Goal: Task Accomplishment & Management: Use online tool/utility

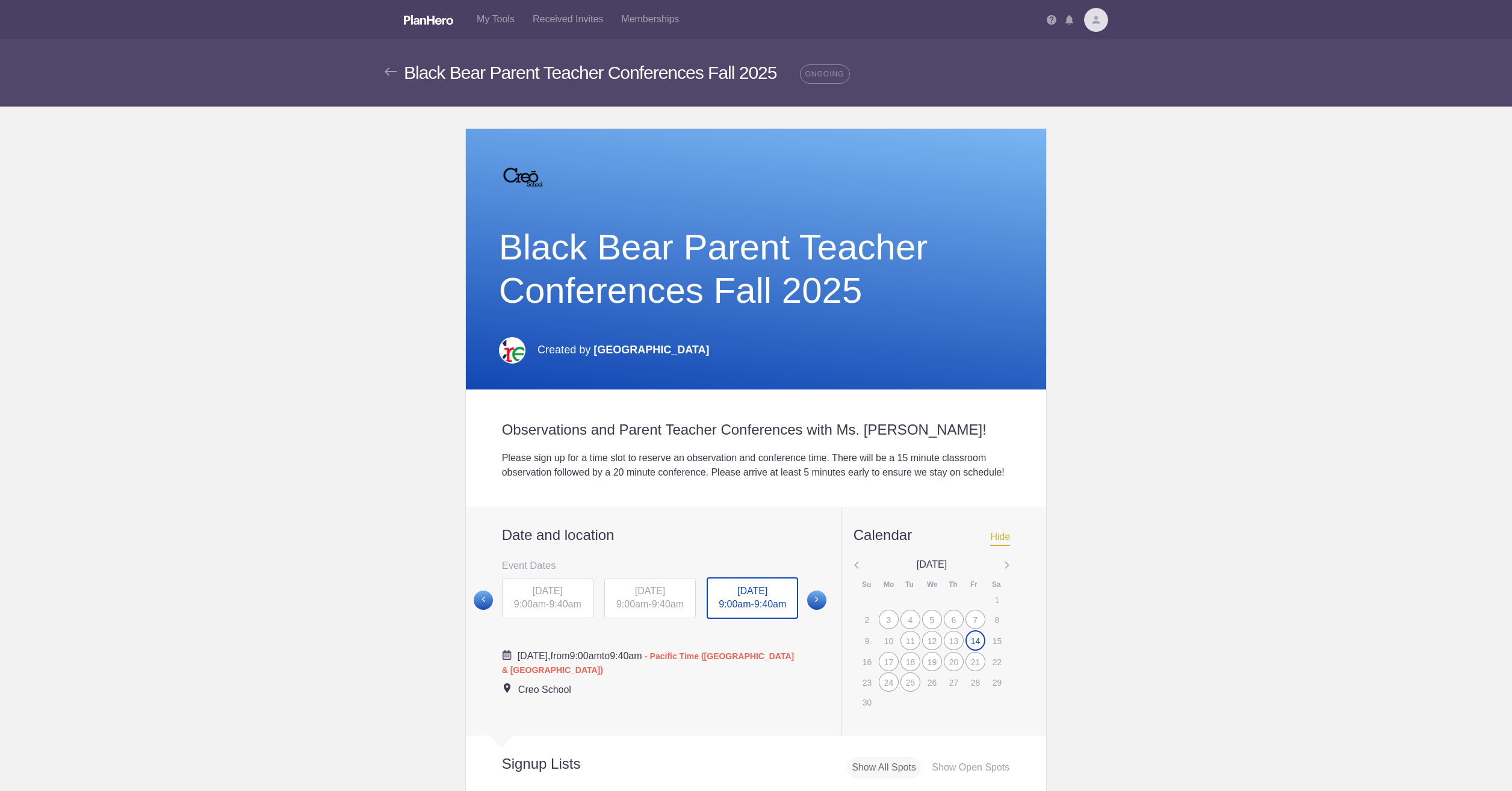
scroll to position [241, 0]
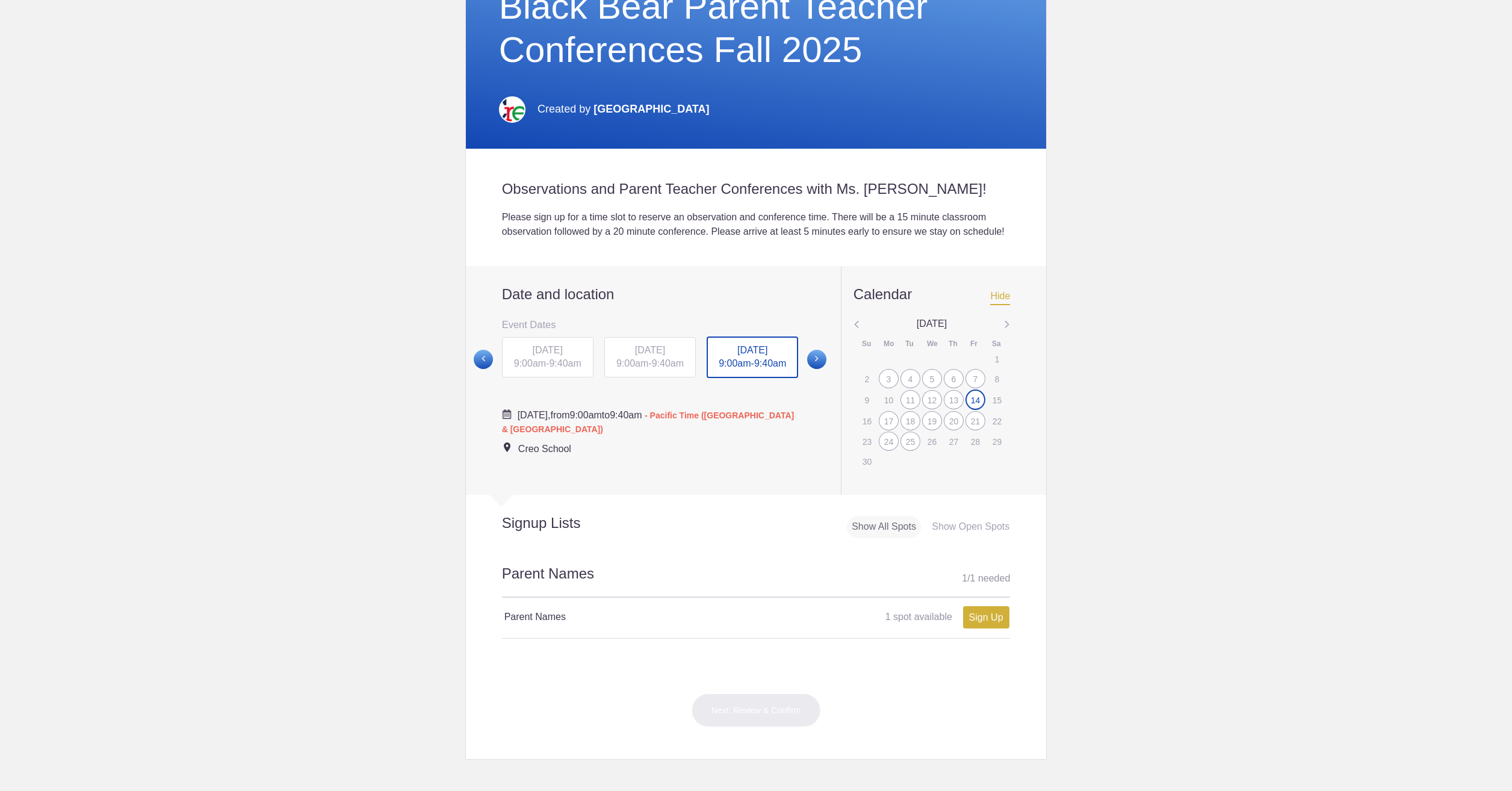
click at [970, 430] on div "21" at bounding box center [975, 421] width 20 height 20
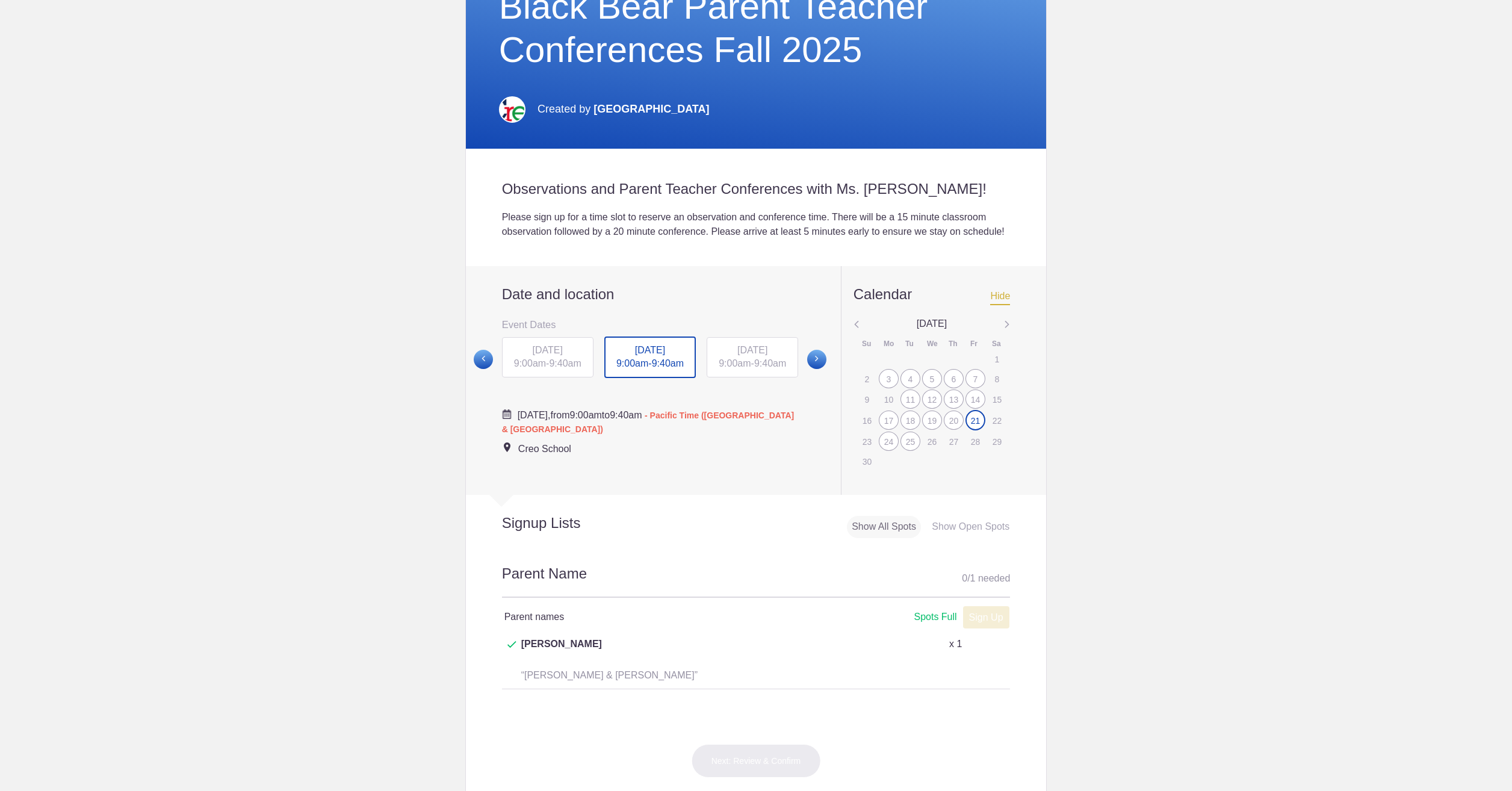
click at [975, 409] on div "14" at bounding box center [975, 399] width 20 height 20
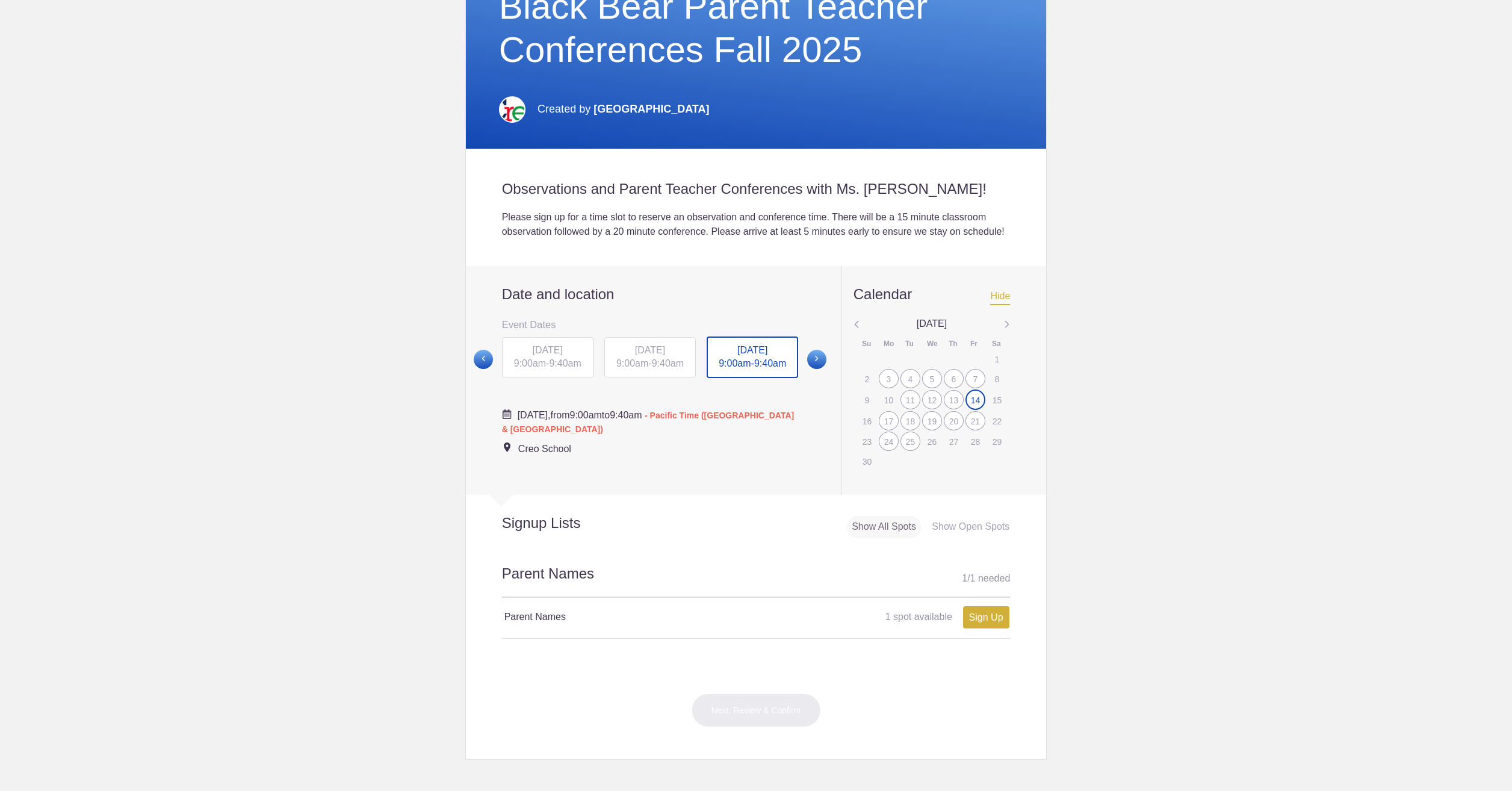
click at [889, 430] on div "17" at bounding box center [888, 421] width 20 height 20
click at [903, 430] on div "18" at bounding box center [910, 420] width 20 height 20
click at [970, 409] on div "14" at bounding box center [975, 399] width 20 height 20
click at [927, 409] on div "12" at bounding box center [932, 399] width 20 height 20
click at [1004, 333] on img at bounding box center [1007, 325] width 6 height 16
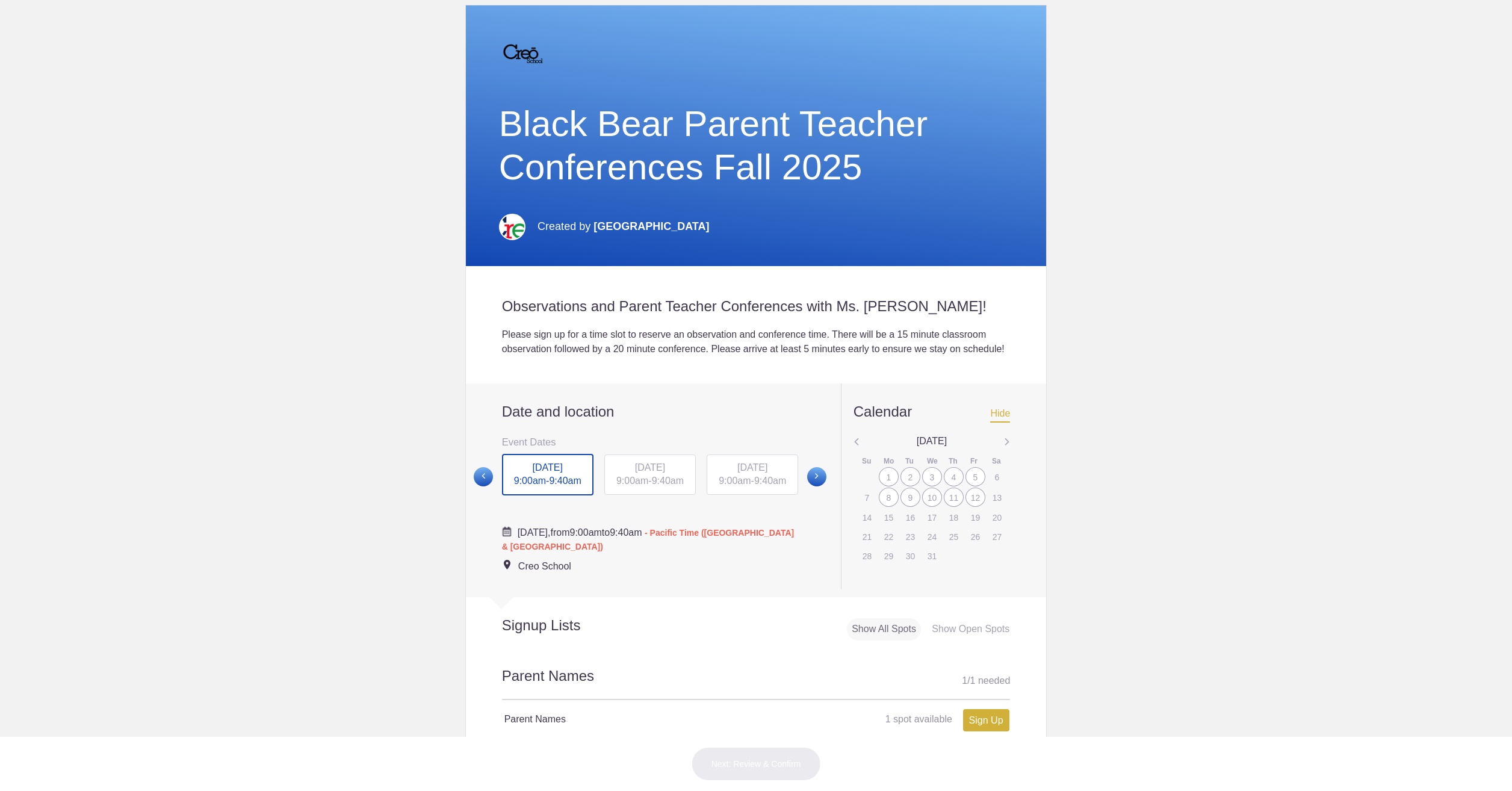
scroll to position [0, 0]
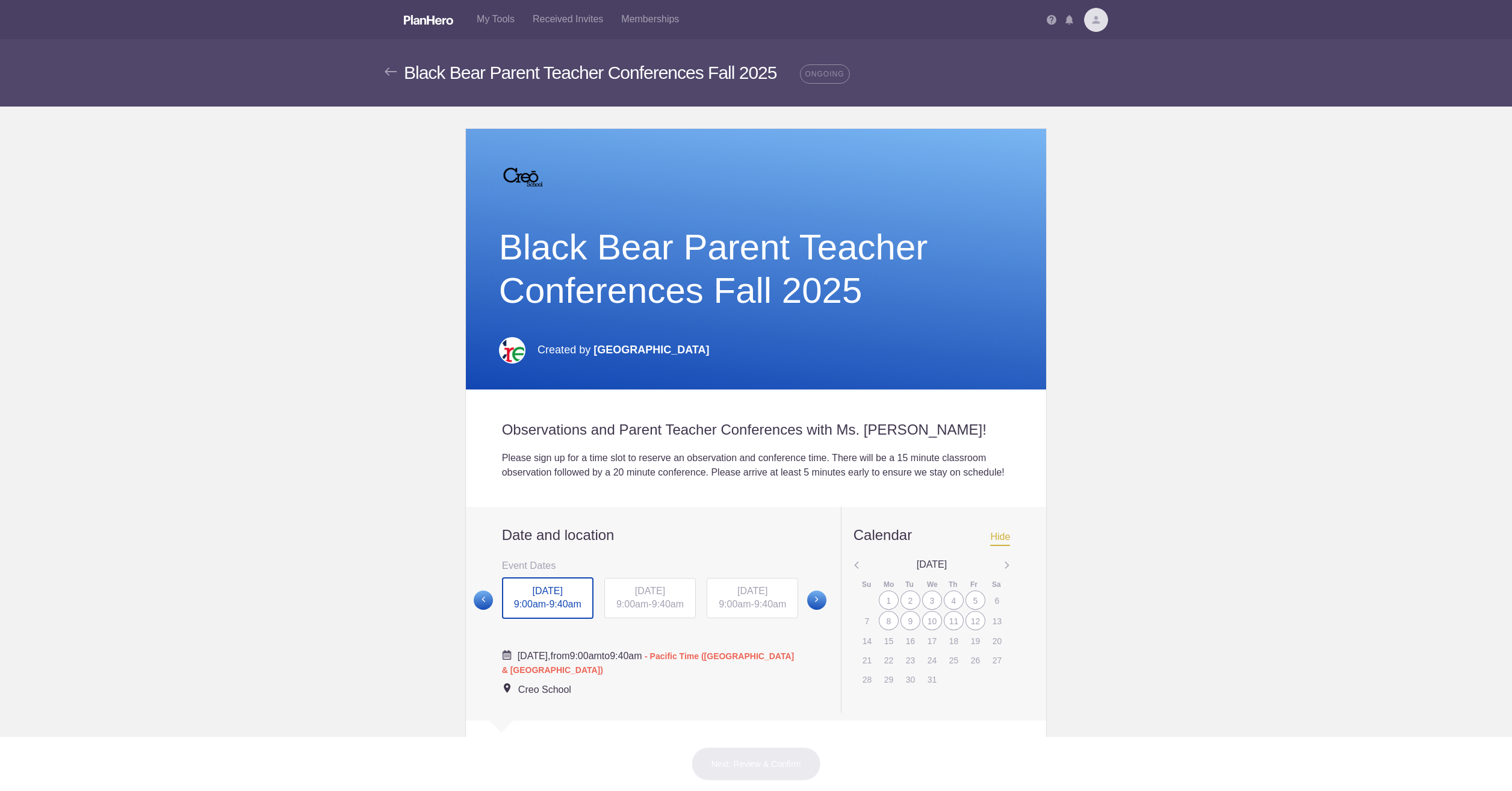
click at [1097, 24] on img at bounding box center [1096, 20] width 24 height 24
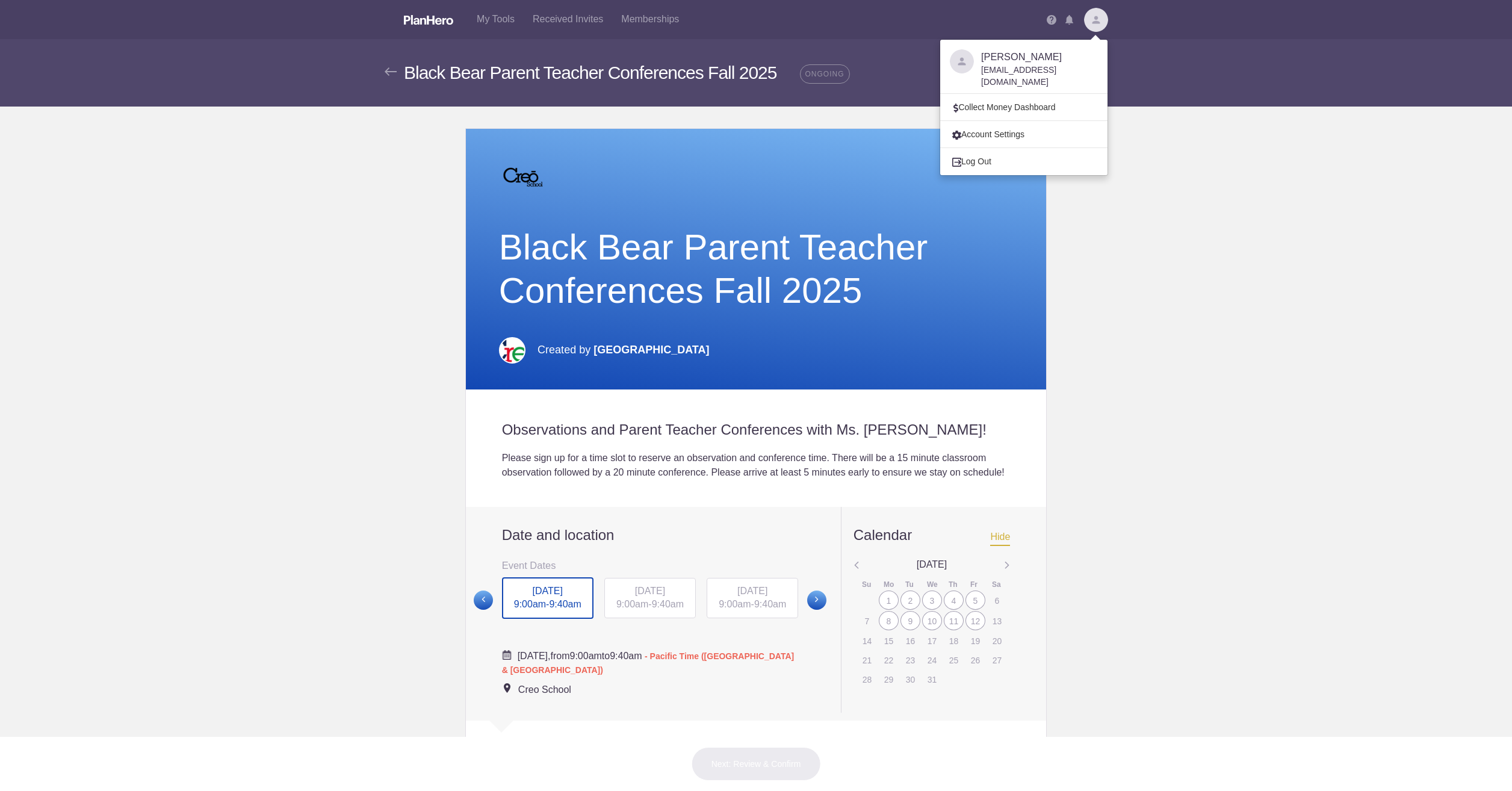
click at [1292, 348] on body "My Tools Received Invites Memberships Notifications View all [PERSON_NAME] [EMA…" at bounding box center [756, 396] width 1512 height 791
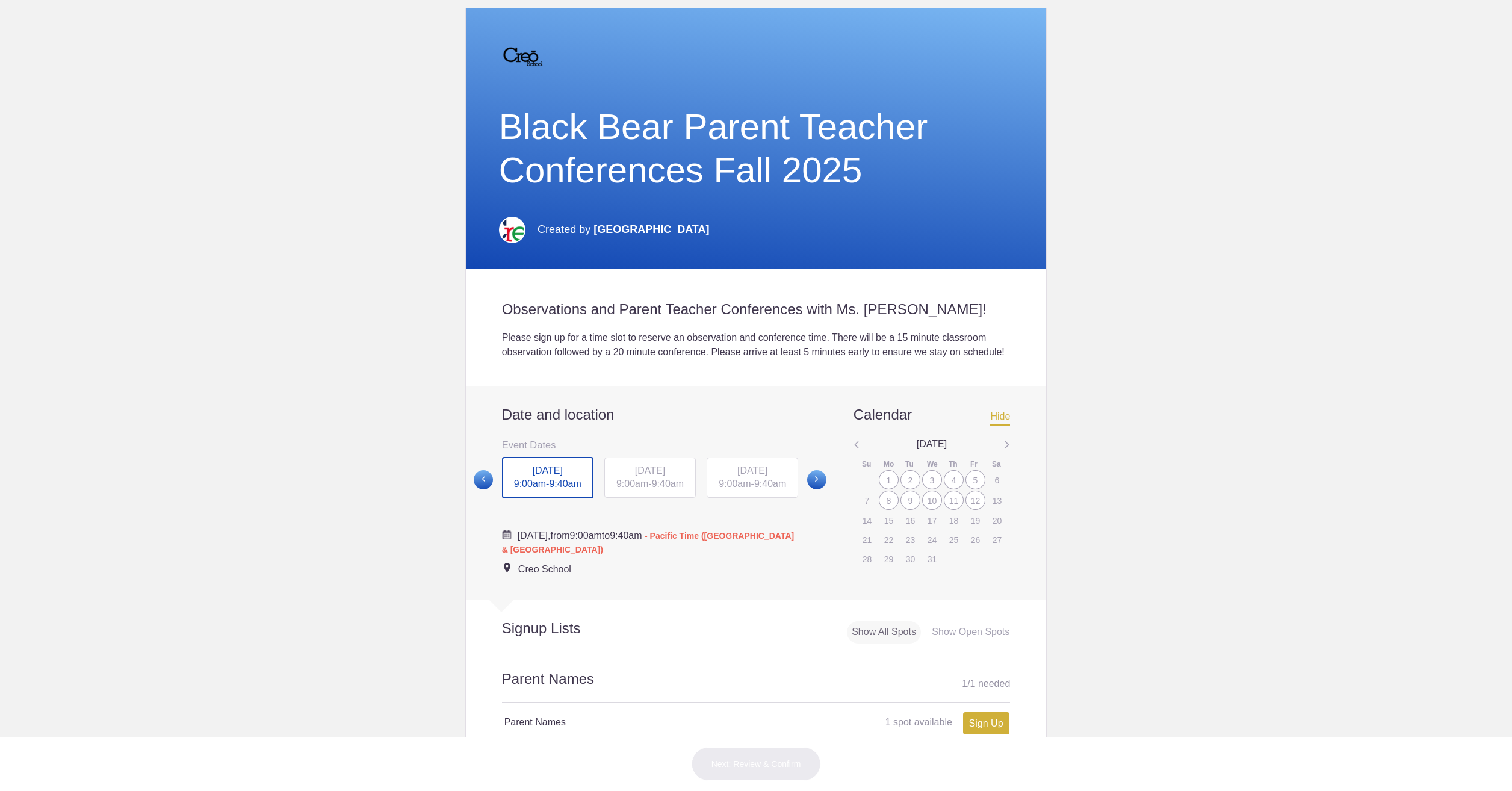
scroll to position [180, 0]
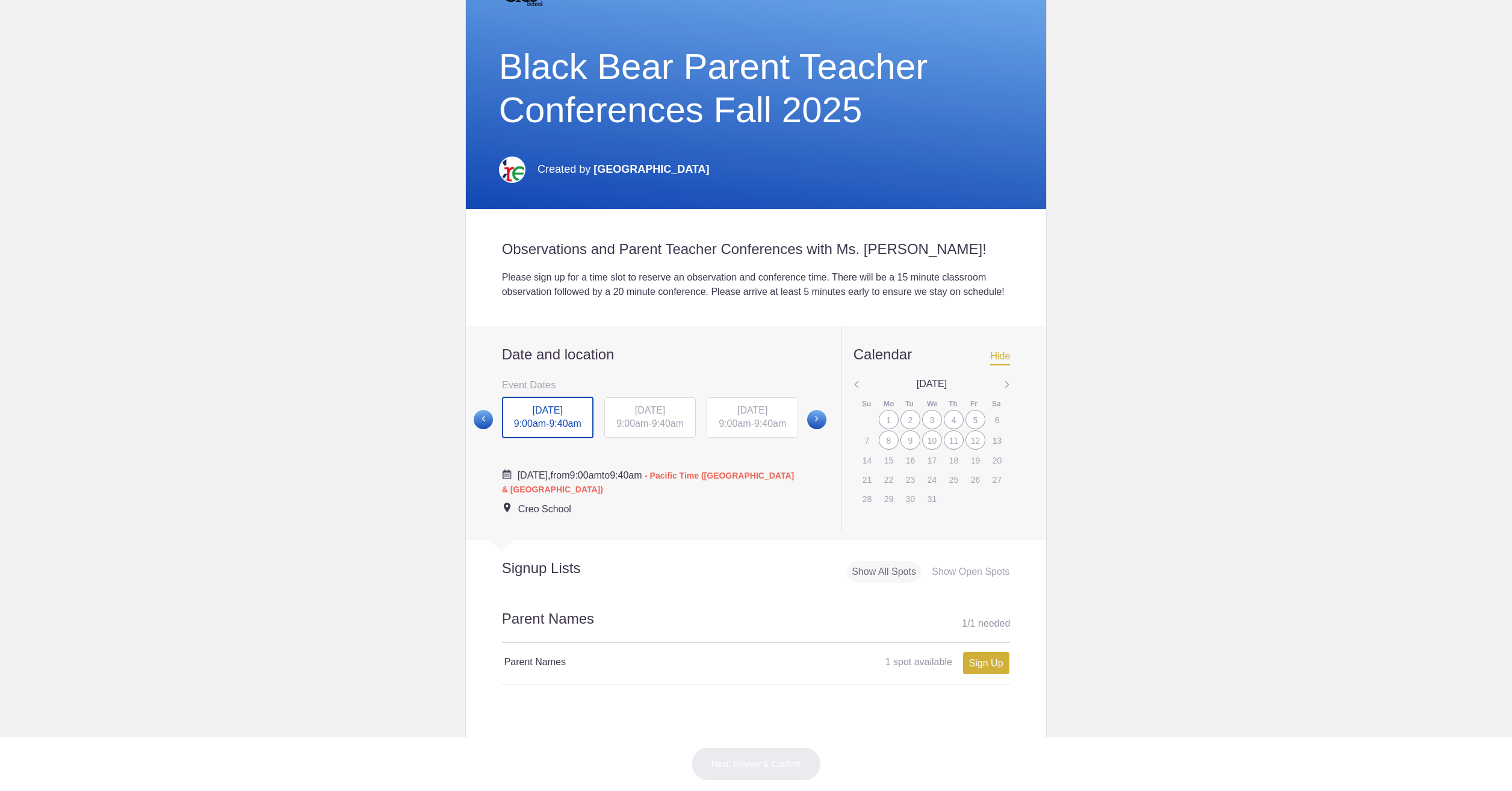
click at [927, 450] on div "10" at bounding box center [932, 440] width 20 height 20
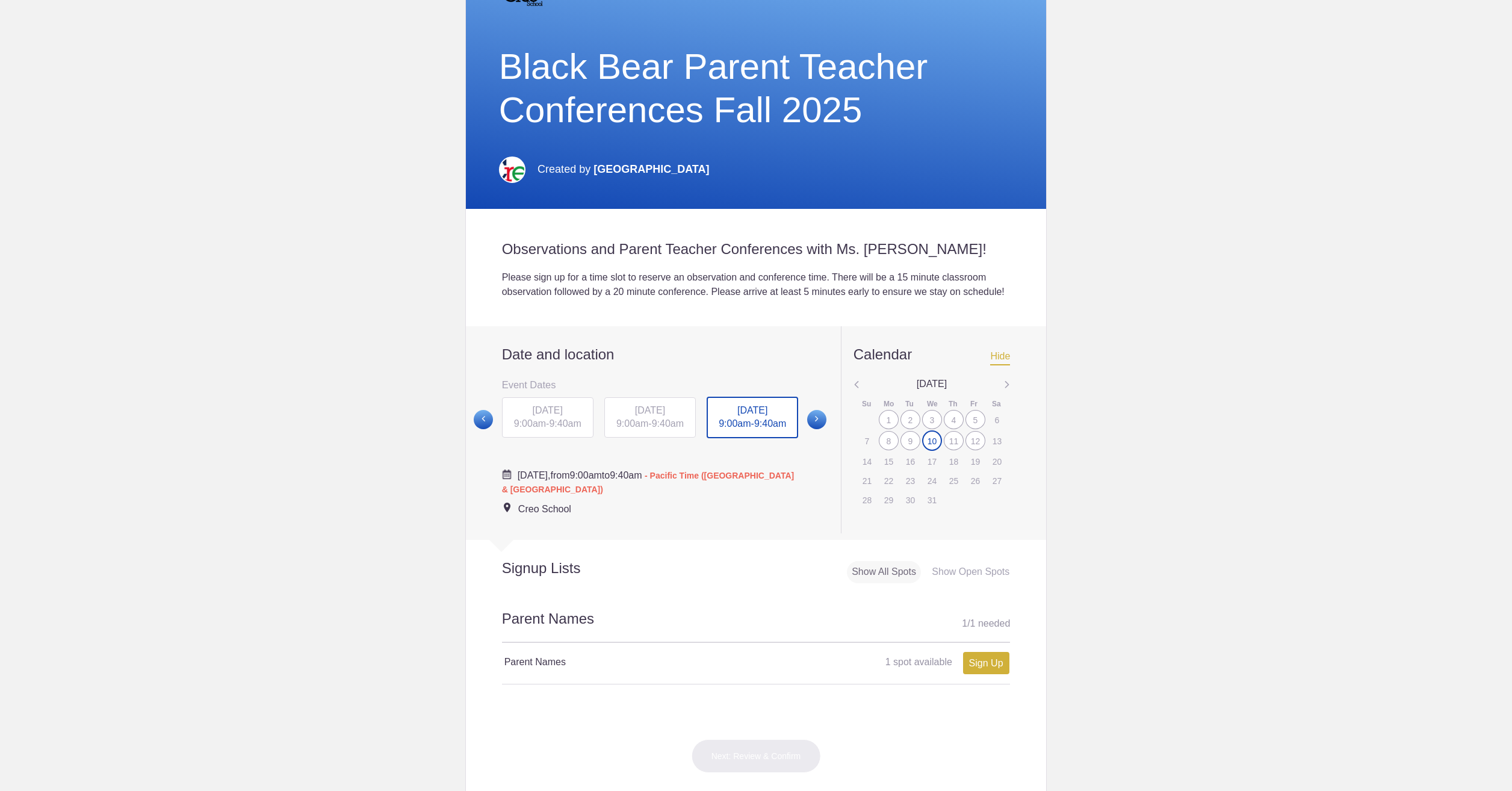
click at [853, 393] on img at bounding box center [857, 385] width 6 height 16
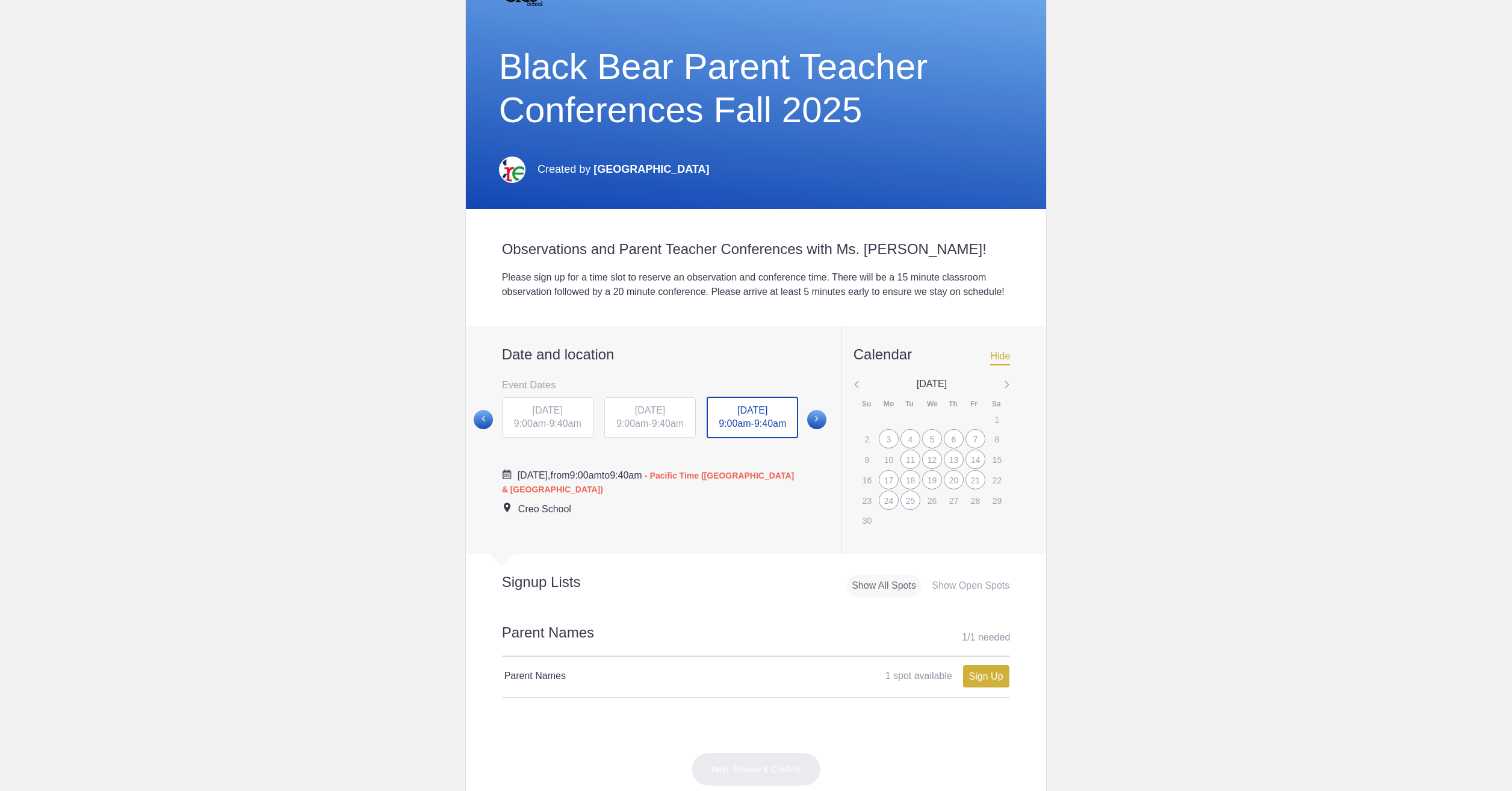
drag, startPoint x: 249, startPoint y: 160, endPoint x: 390, endPoint y: 267, distance: 177.0
click at [249, 160] on body "My Tools Received Invites Memberships Notifications View all [PERSON_NAME] [EMA…" at bounding box center [756, 396] width 1512 height 791
click at [884, 510] on div "24" at bounding box center [888, 500] width 20 height 20
click at [971, 469] on div "14" at bounding box center [975, 459] width 20 height 20
